Goal: Task Accomplishment & Management: Use online tool/utility

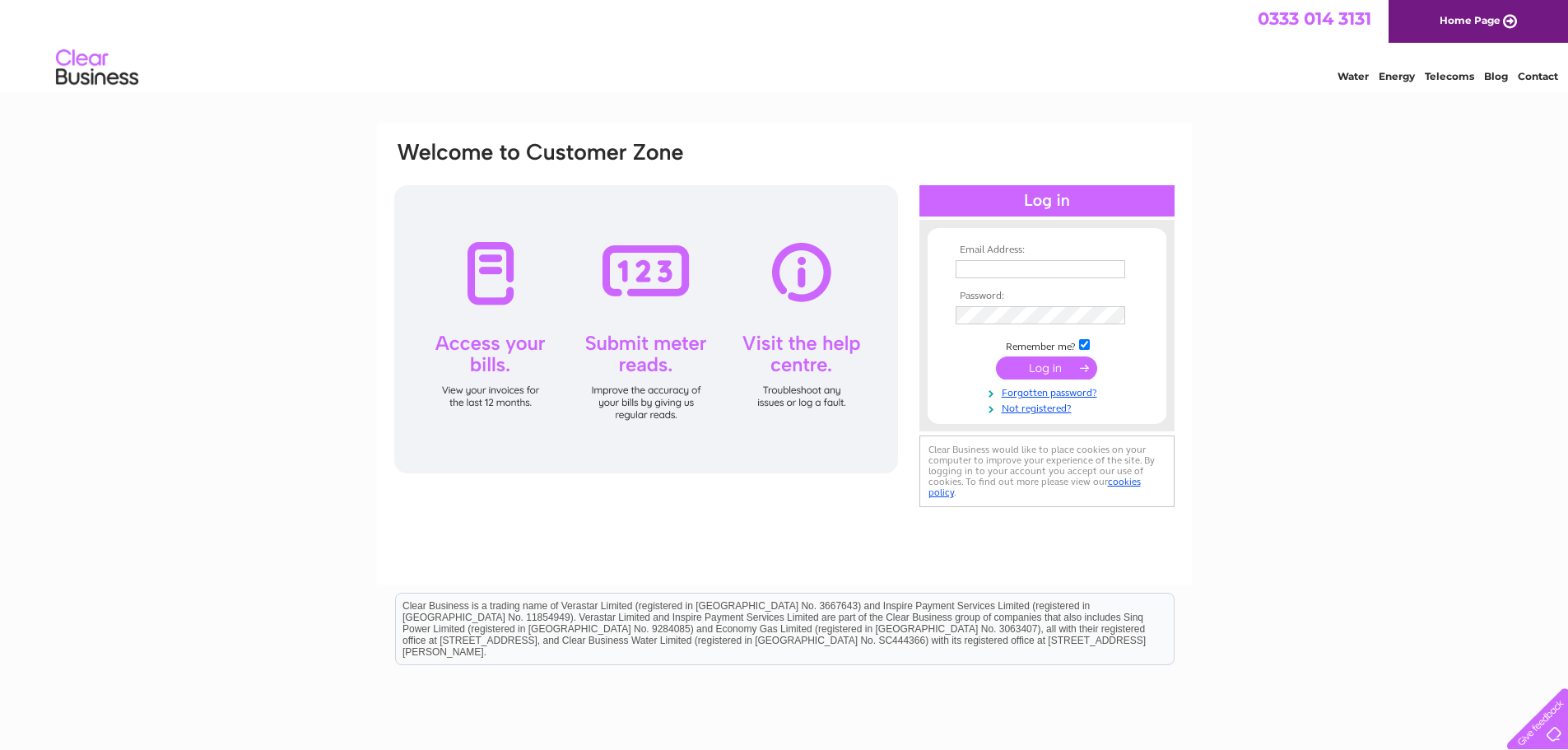
type input "sales@barniesport.com"
click at [1046, 367] on input "submit" at bounding box center [1046, 368] width 102 height 23
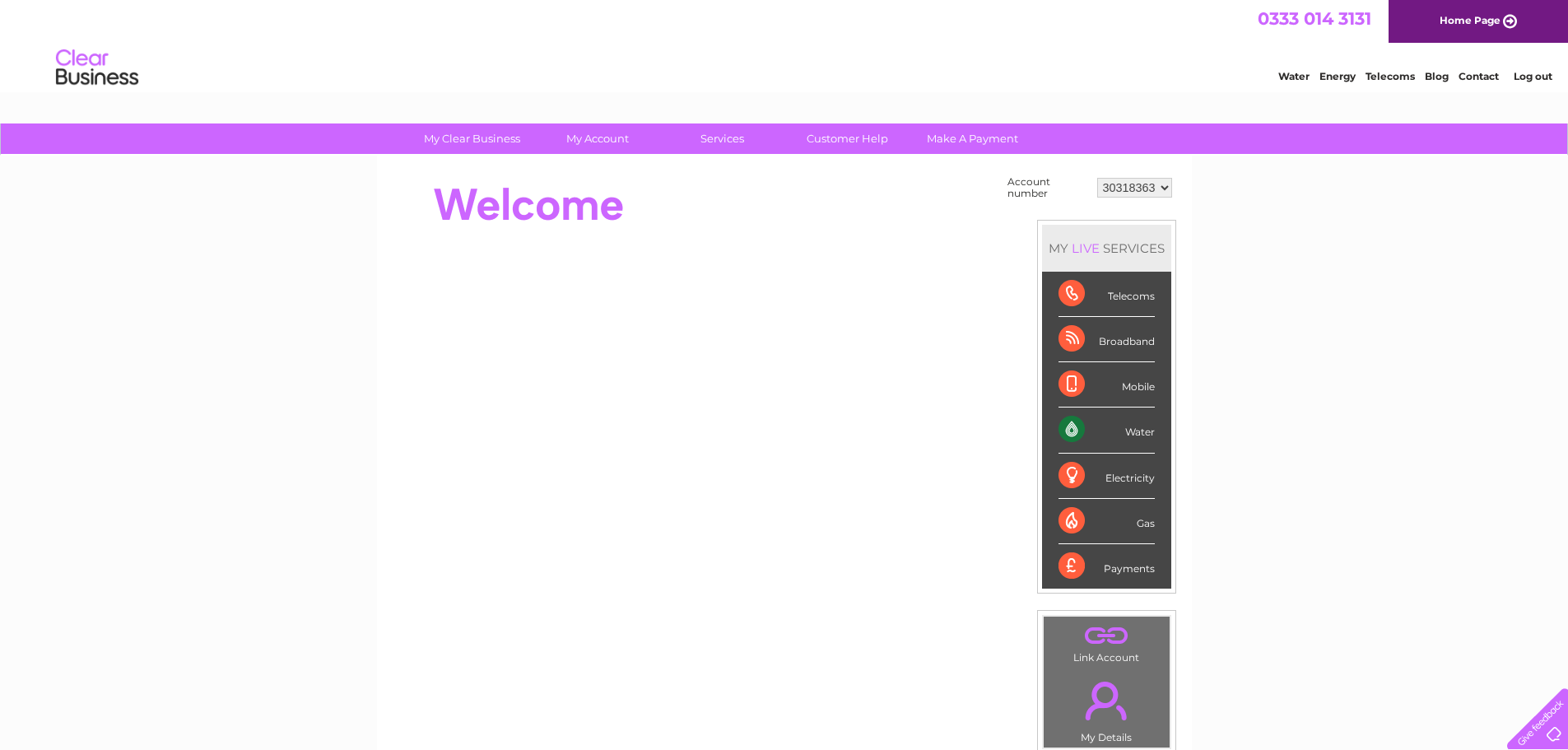
click at [1162, 185] on select "30318363" at bounding box center [1134, 188] width 75 height 20
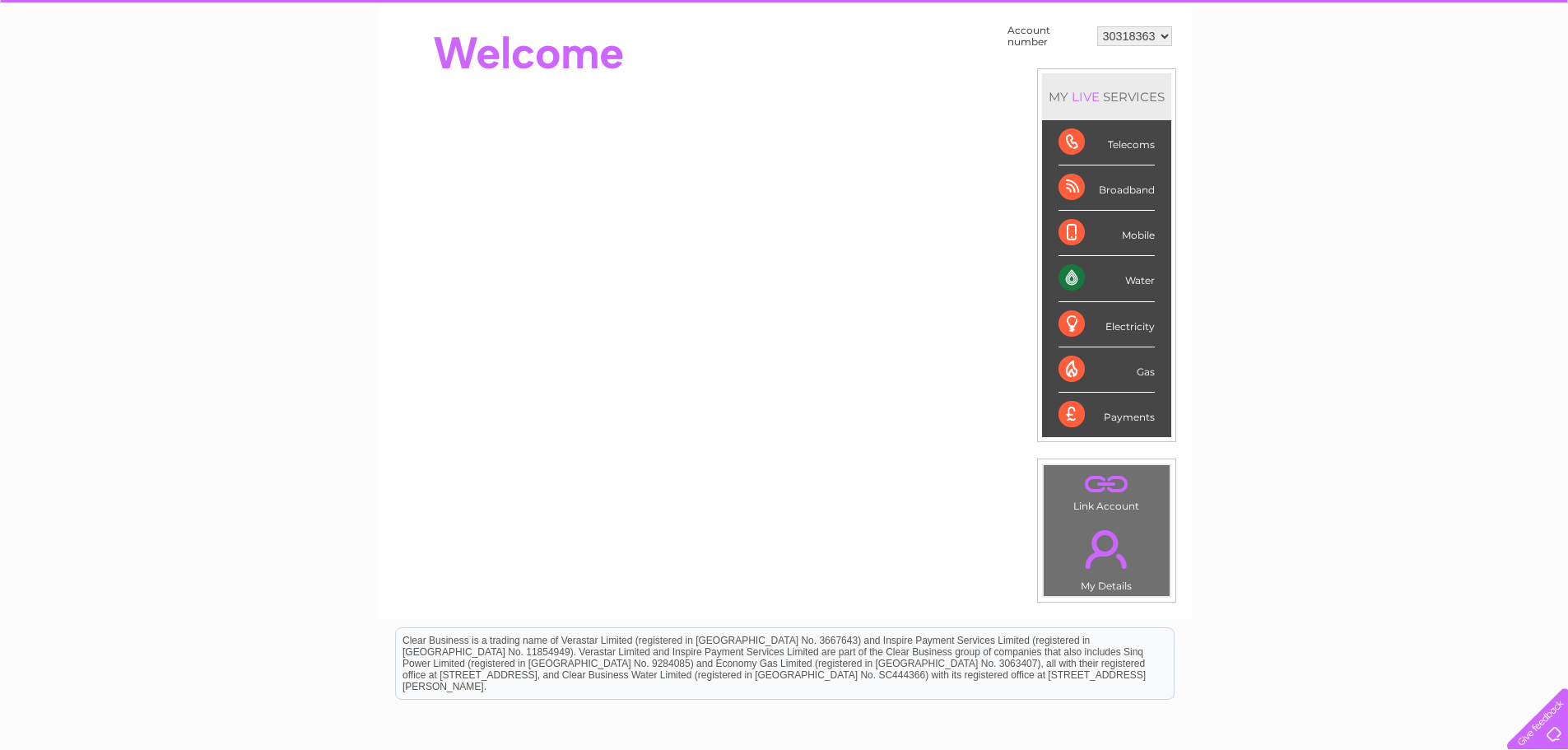
scroll to position [150, 0]
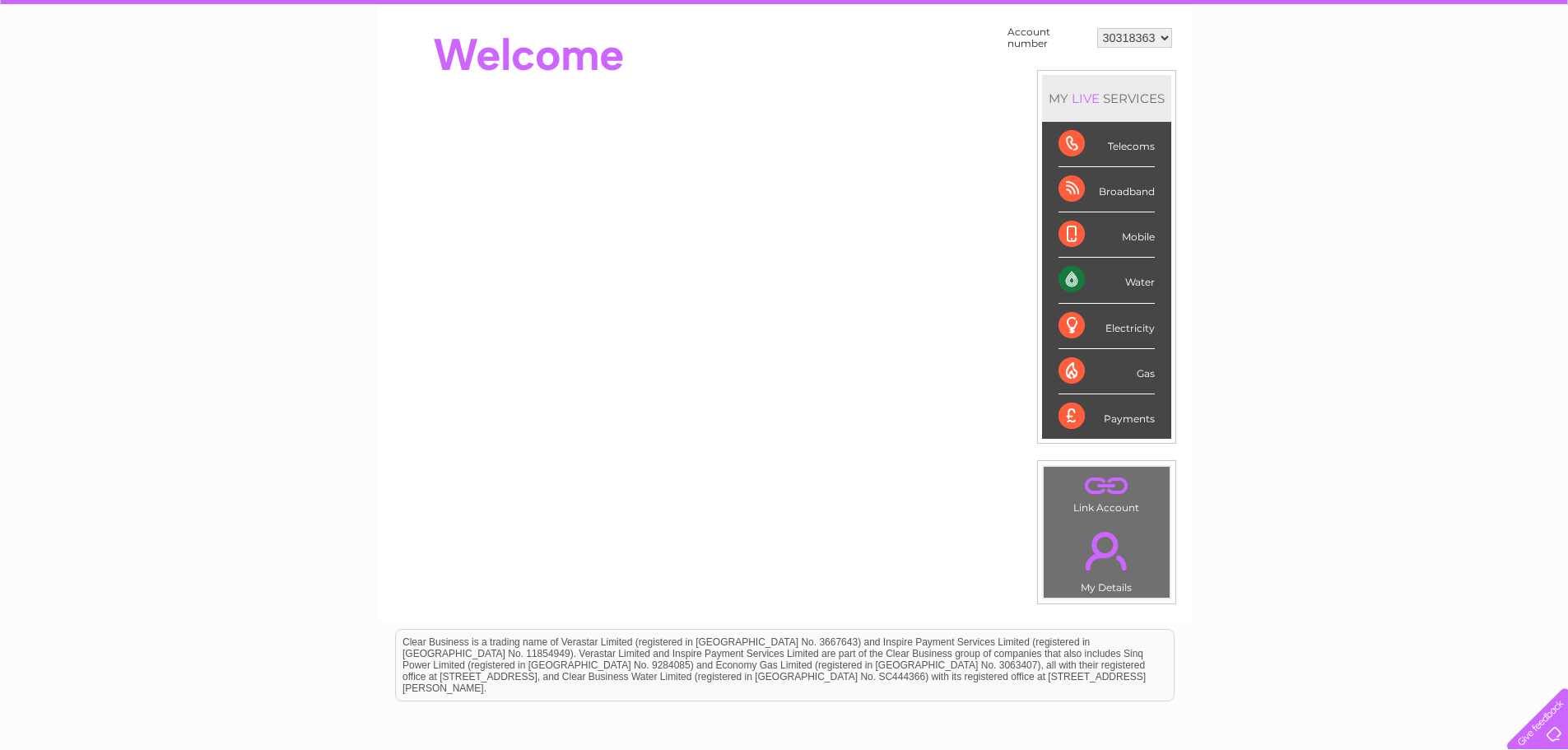
click at [1128, 276] on div "Water" at bounding box center [1106, 280] width 96 height 45
click at [1073, 274] on div "Water" at bounding box center [1106, 280] width 96 height 45
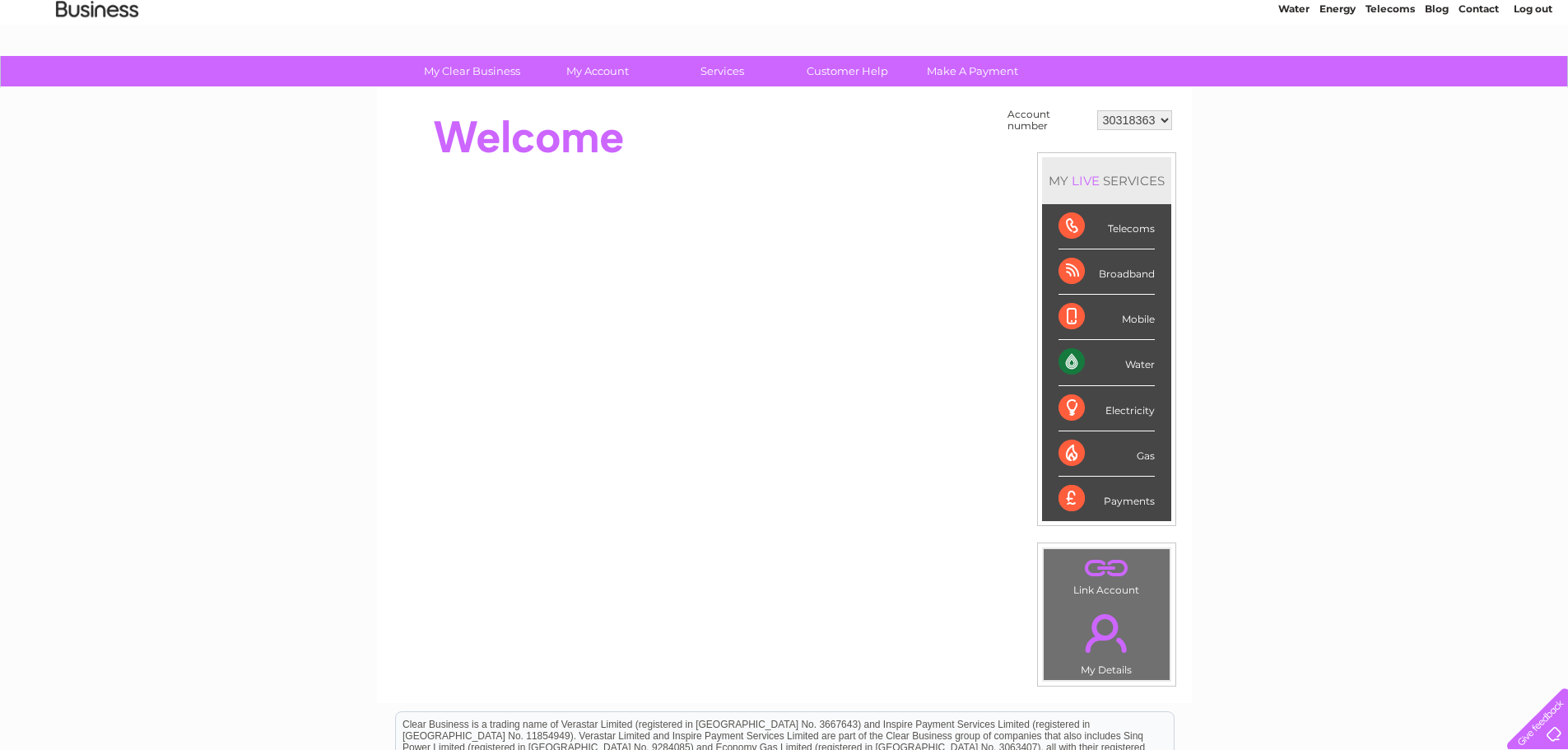
scroll to position [0, 0]
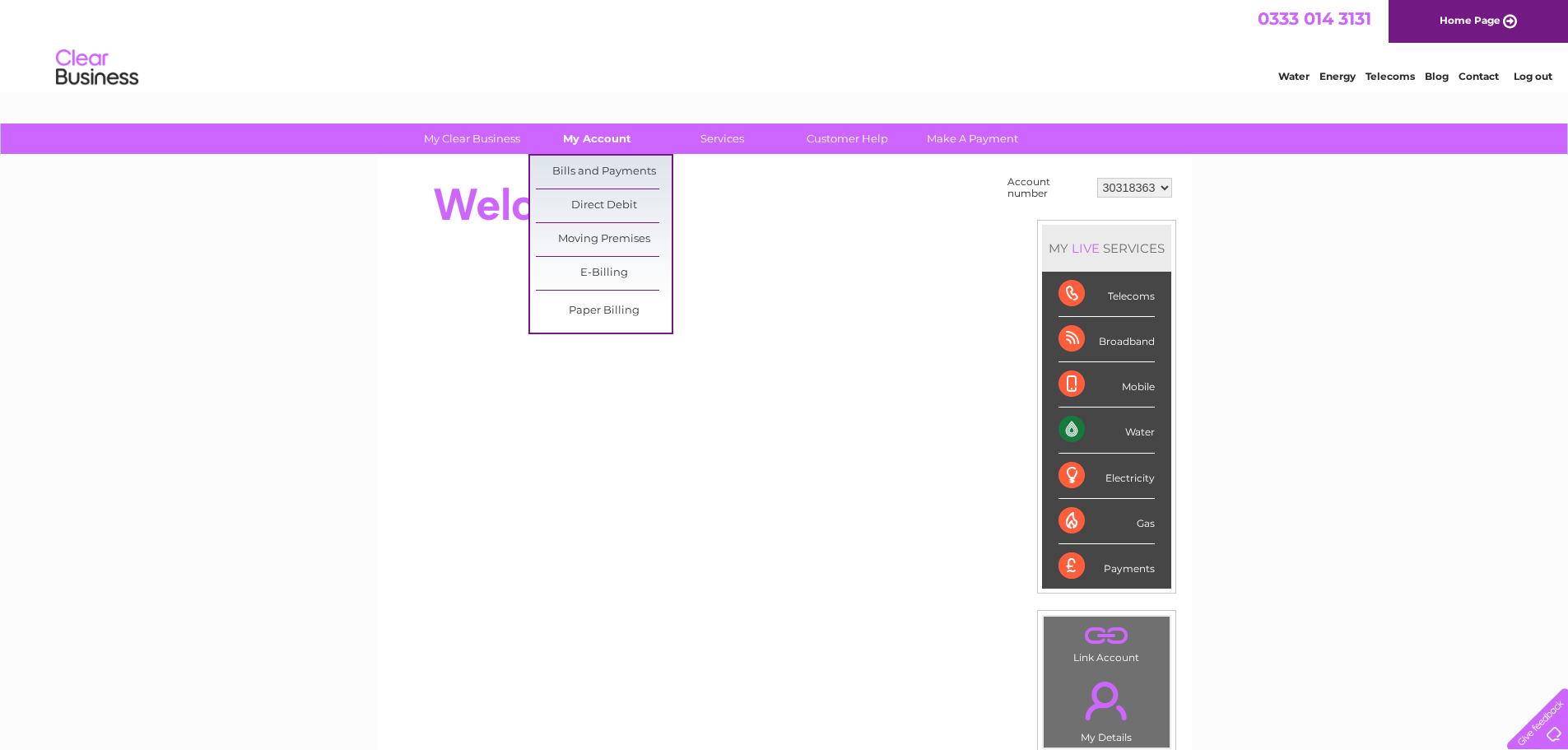
click at [599, 135] on link "My Account" at bounding box center [597, 138] width 135 height 30
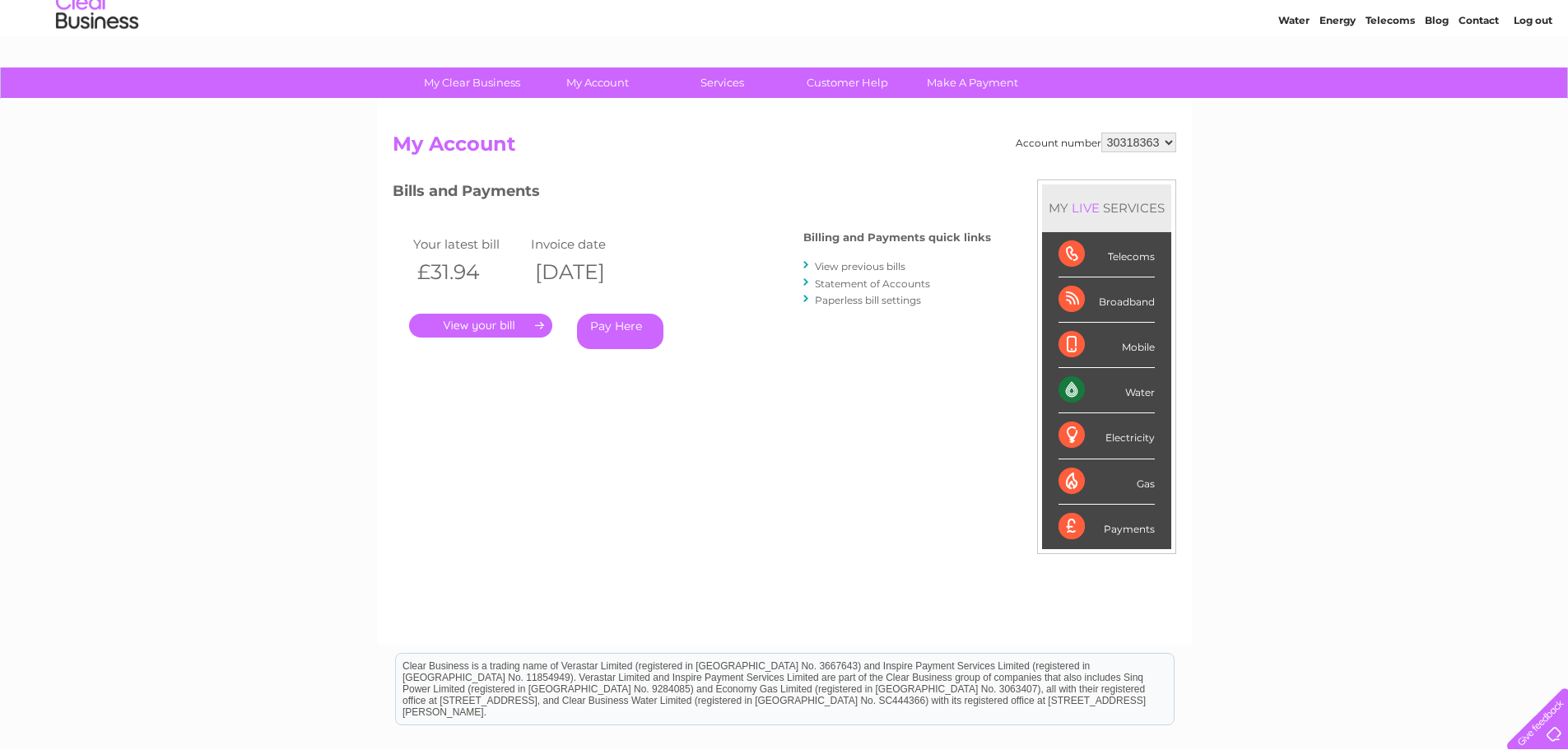
scroll to position [82, 0]
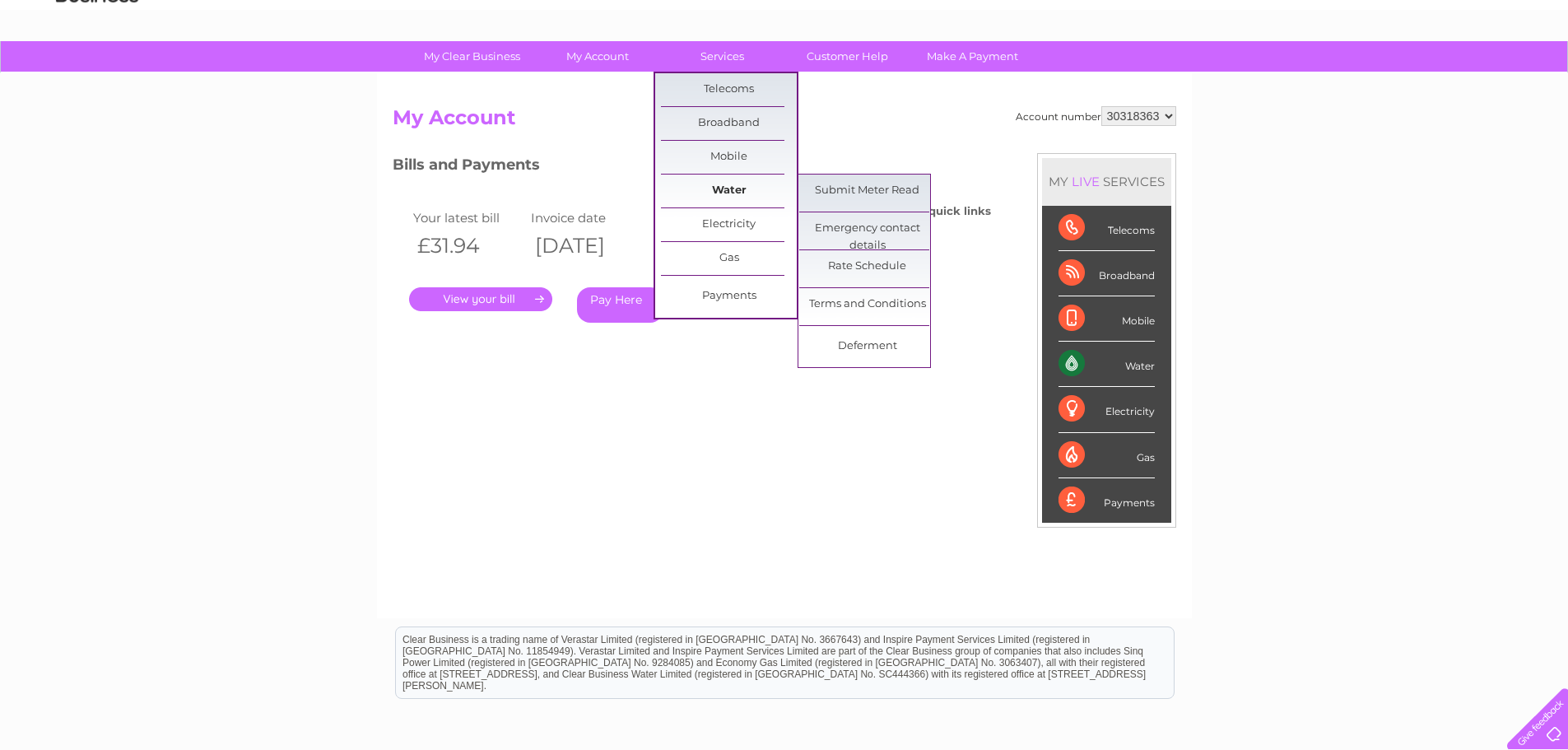
click at [729, 189] on link "Water" at bounding box center [729, 191] width 135 height 33
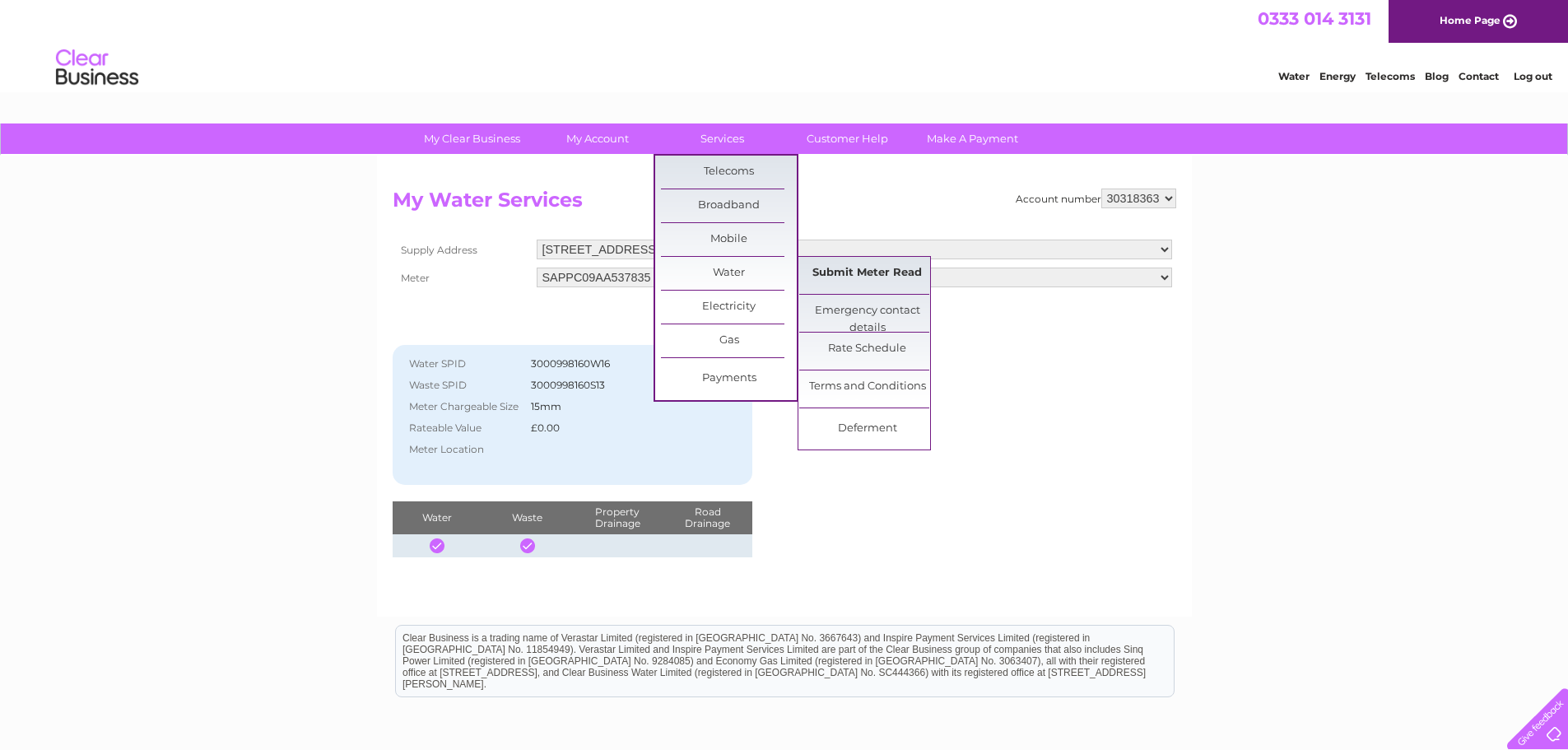
click at [845, 268] on link "Submit Meter Read" at bounding box center [867, 273] width 135 height 33
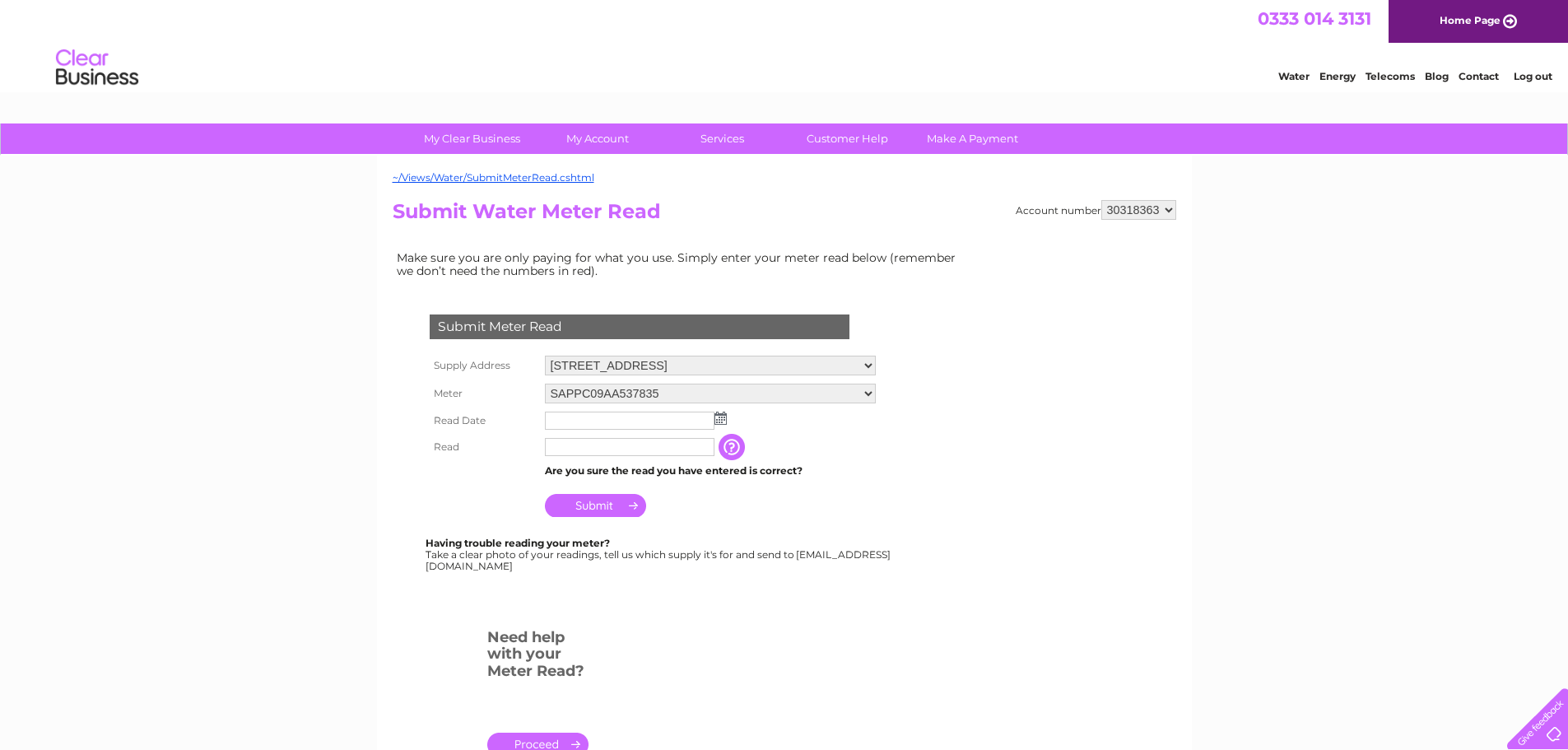
click at [727, 422] on td at bounding box center [710, 420] width 339 height 26
click at [718, 421] on img at bounding box center [720, 418] width 12 height 13
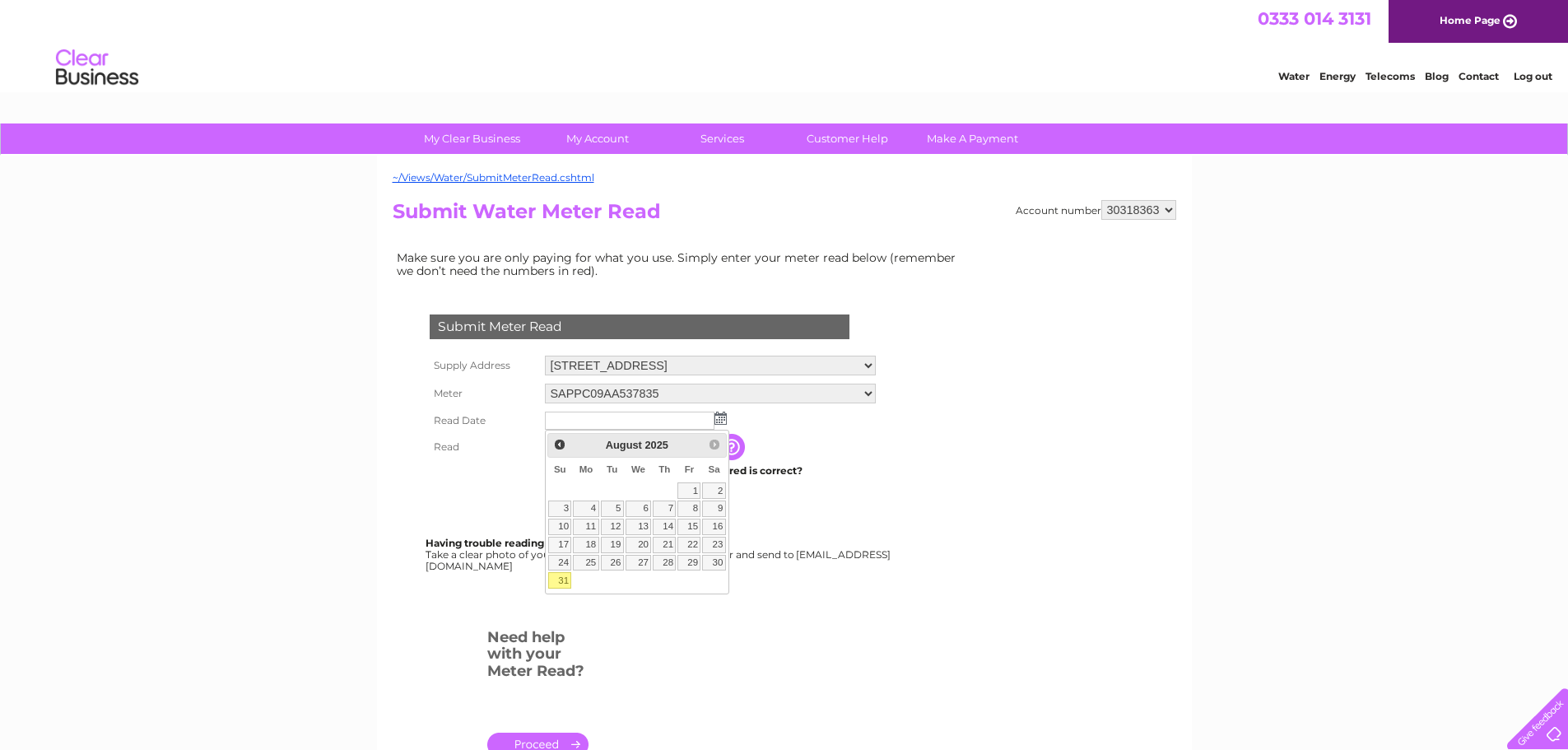
click at [563, 576] on link "31" at bounding box center [560, 580] width 23 height 16
type input "2025/08/31"
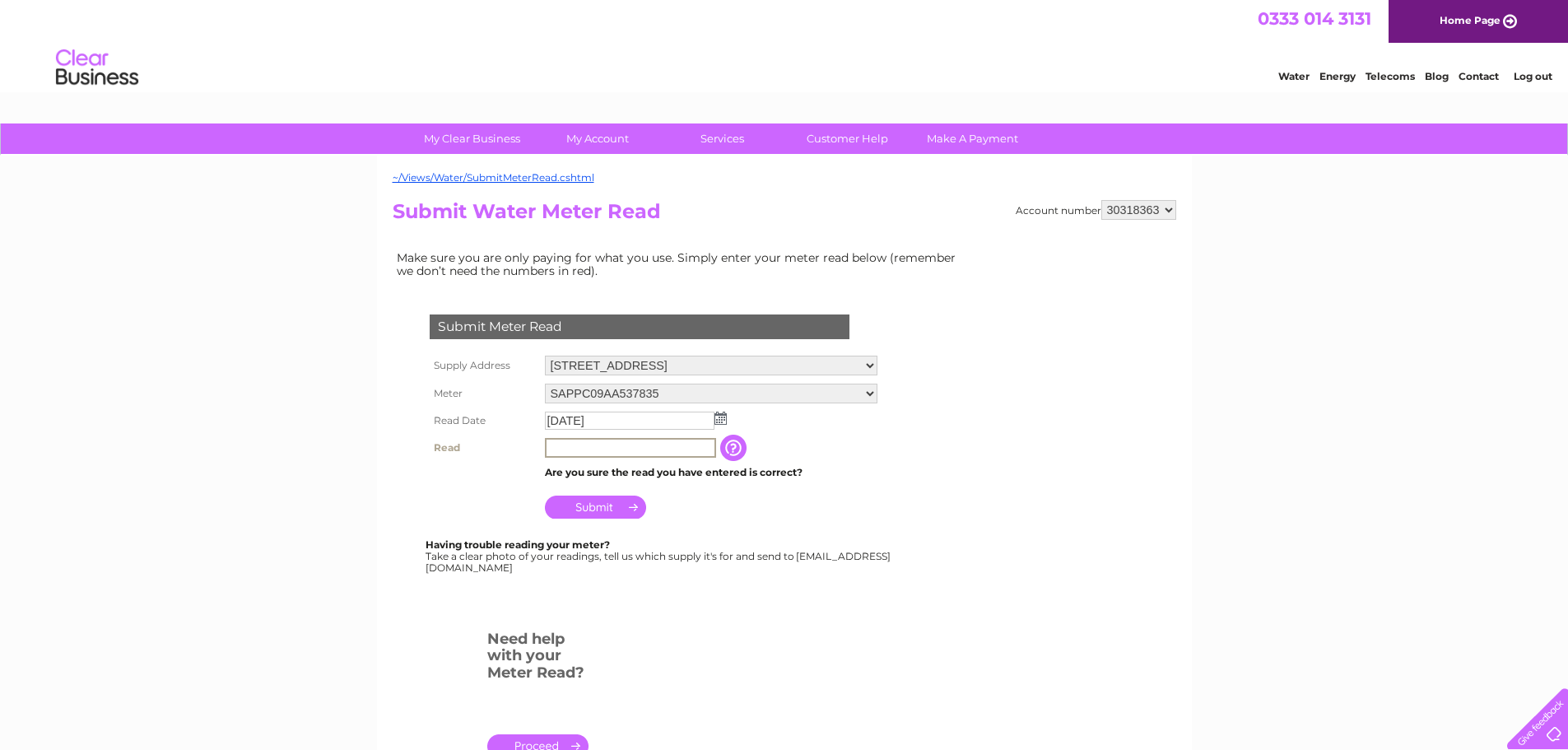
click at [657, 451] on input "text" at bounding box center [630, 448] width 171 height 20
type input "387"
click at [581, 507] on input "Submit" at bounding box center [595, 505] width 102 height 23
